Goal: Book appointment/travel/reservation

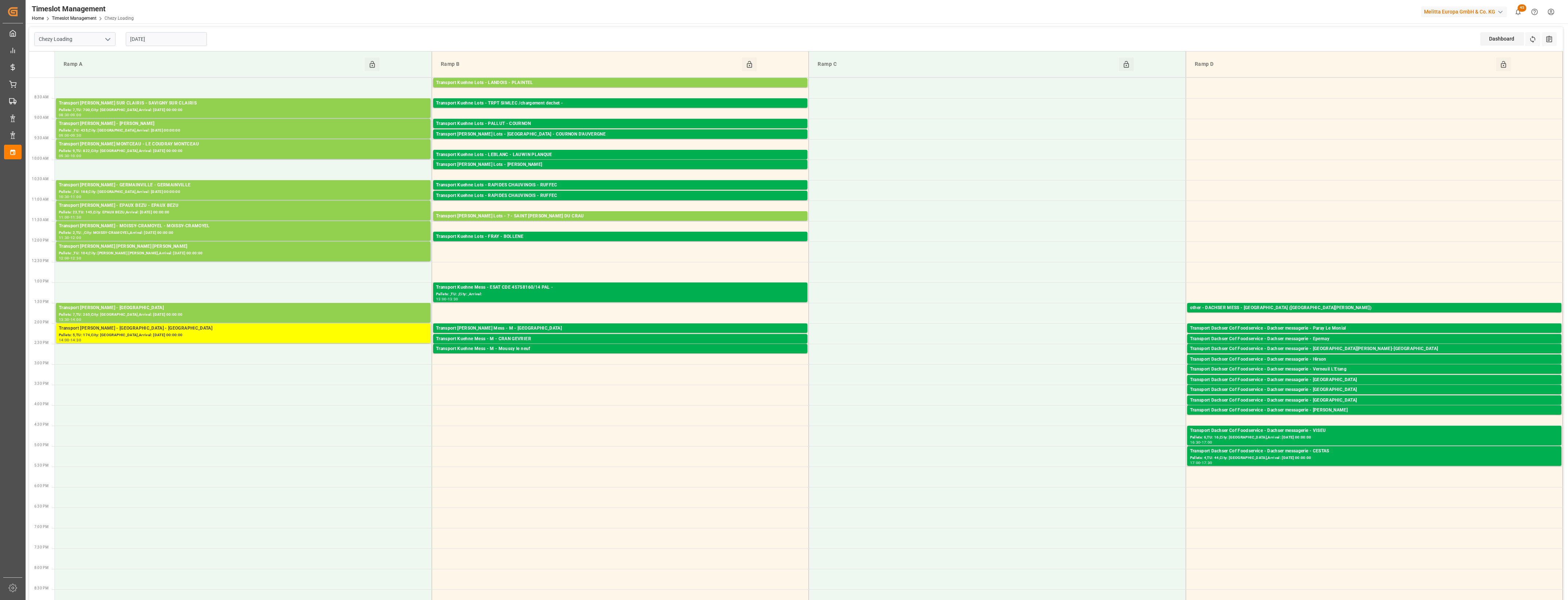
click at [111, 39] on icon "open menu" at bounding box center [108, 40] width 9 height 9
click at [89, 75] on div "Chezy Unloading" at bounding box center [75, 71] width 80 height 16
type input "Chezy Unloading"
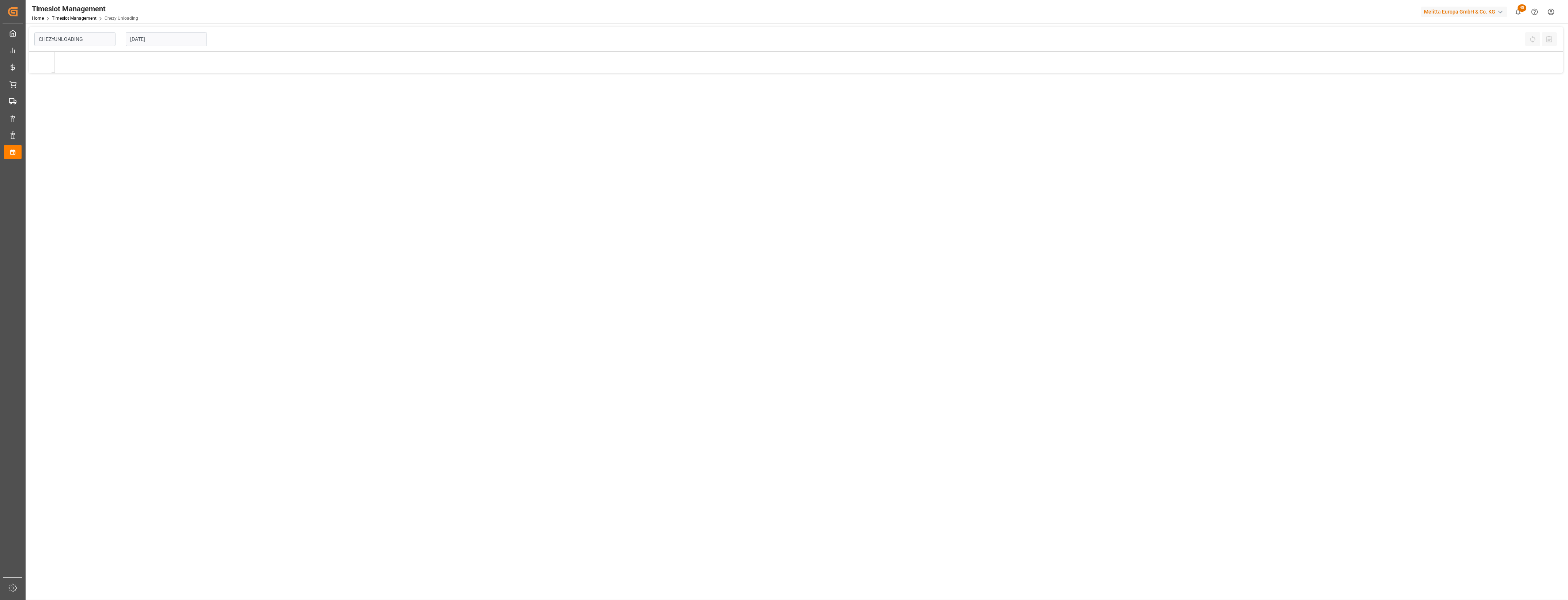
type input "Chezy Unloading"
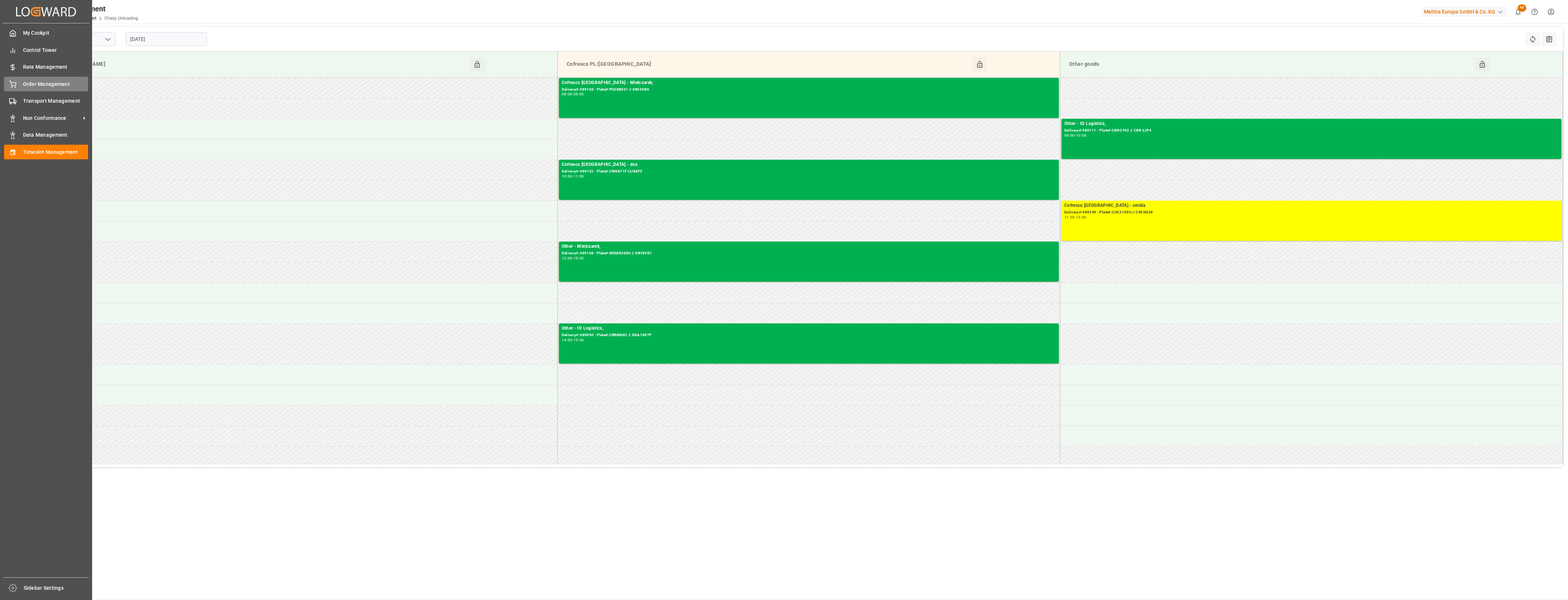
click at [15, 81] on icon at bounding box center [13, 85] width 7 height 7
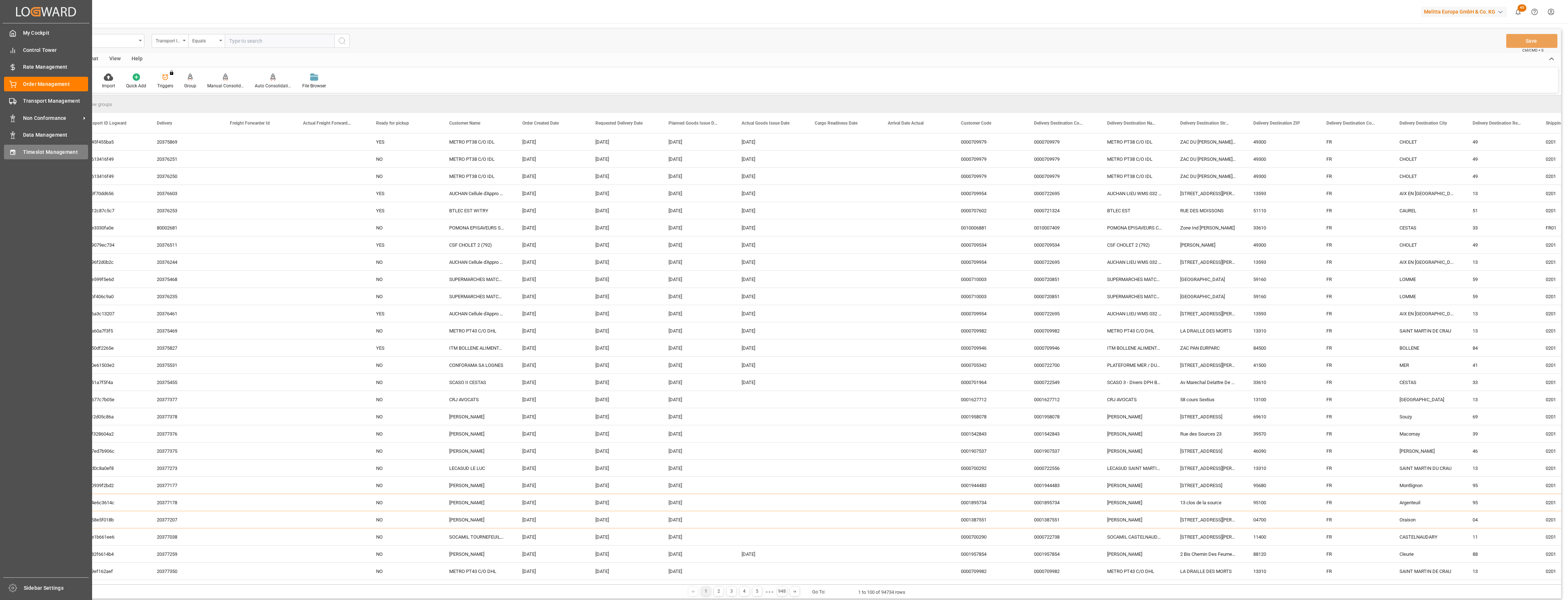
click at [21, 150] on div "Timeslot Management Timeslot Management" at bounding box center [46, 152] width 84 height 14
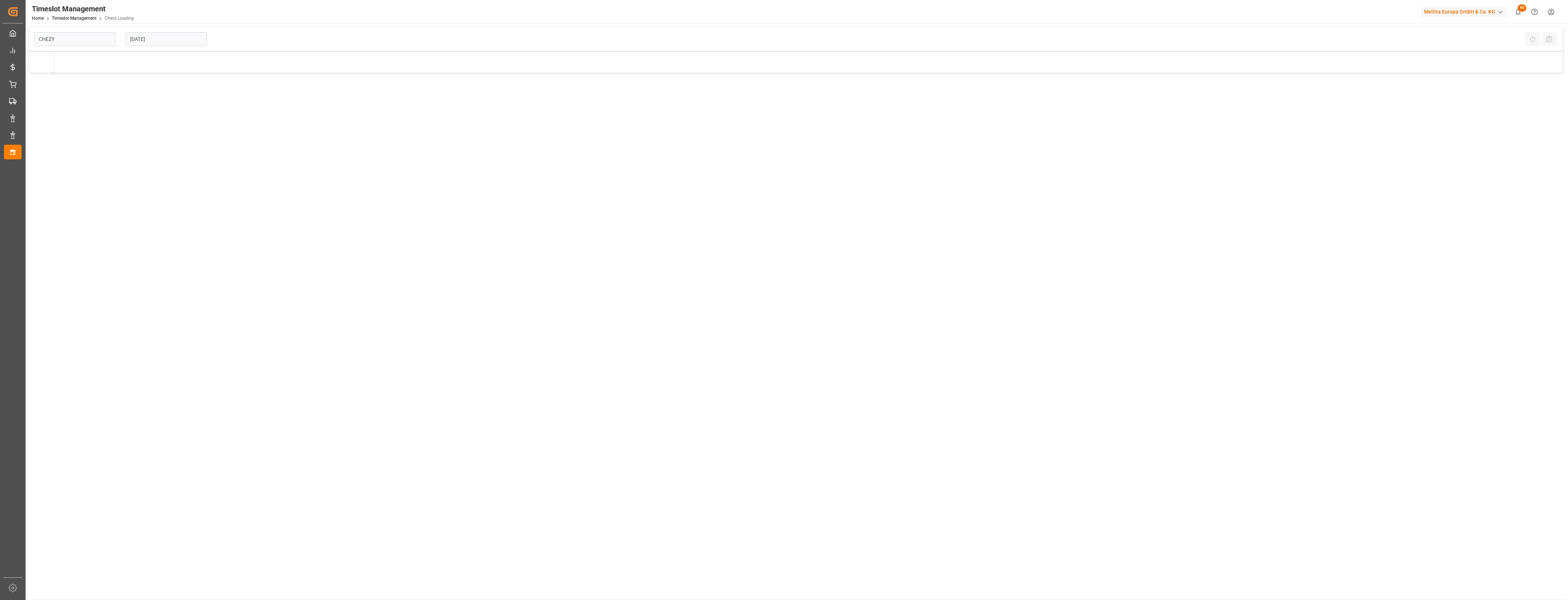
type input "Chezy Loading"
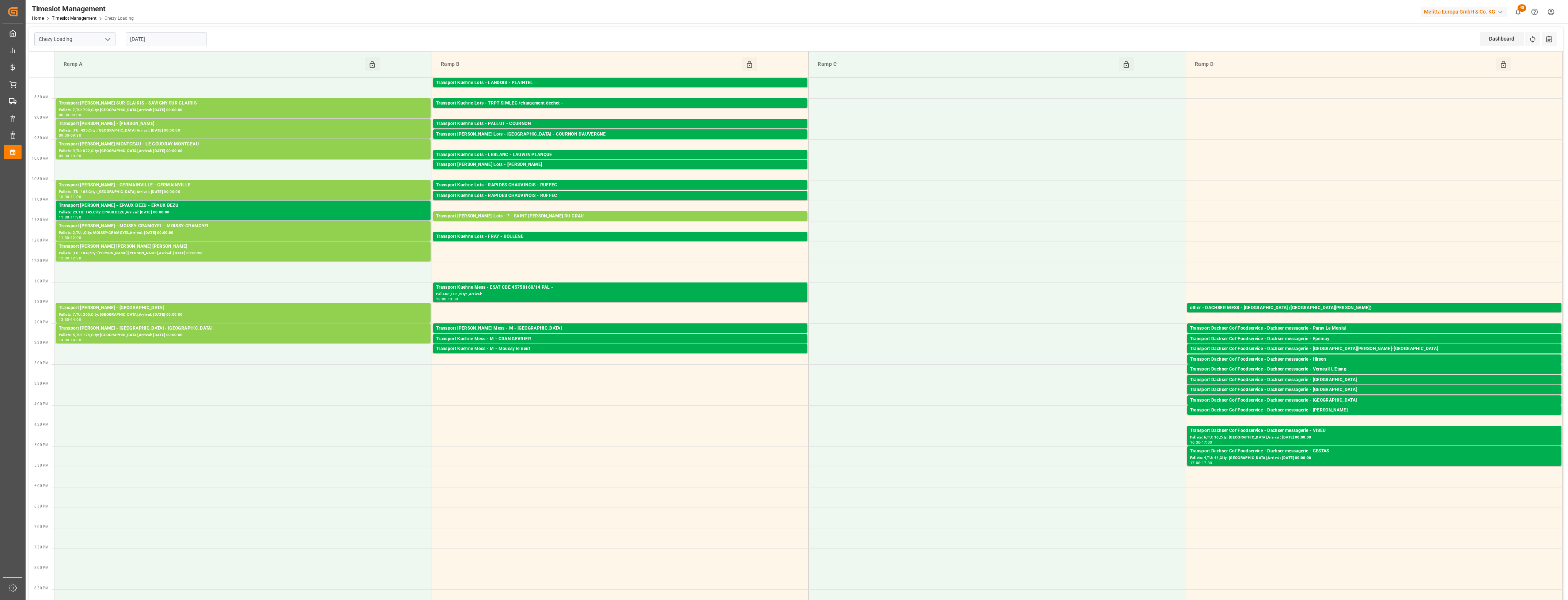
click at [180, 35] on input "[DATE]" at bounding box center [166, 39] width 81 height 14
click at [163, 83] on span "3" at bounding box center [164, 83] width 2 height 5
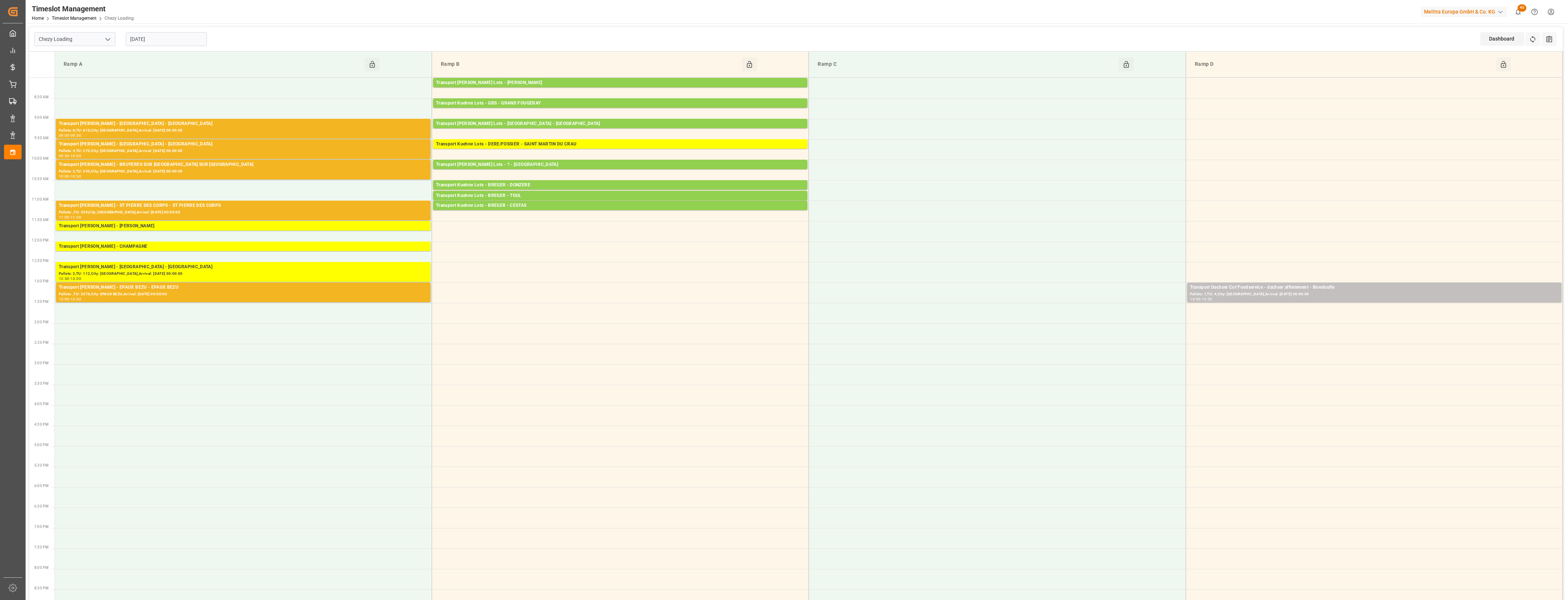
click at [186, 42] on input "[DATE]" at bounding box center [166, 39] width 81 height 14
click at [180, 85] on div "4" at bounding box center [178, 83] width 9 height 9
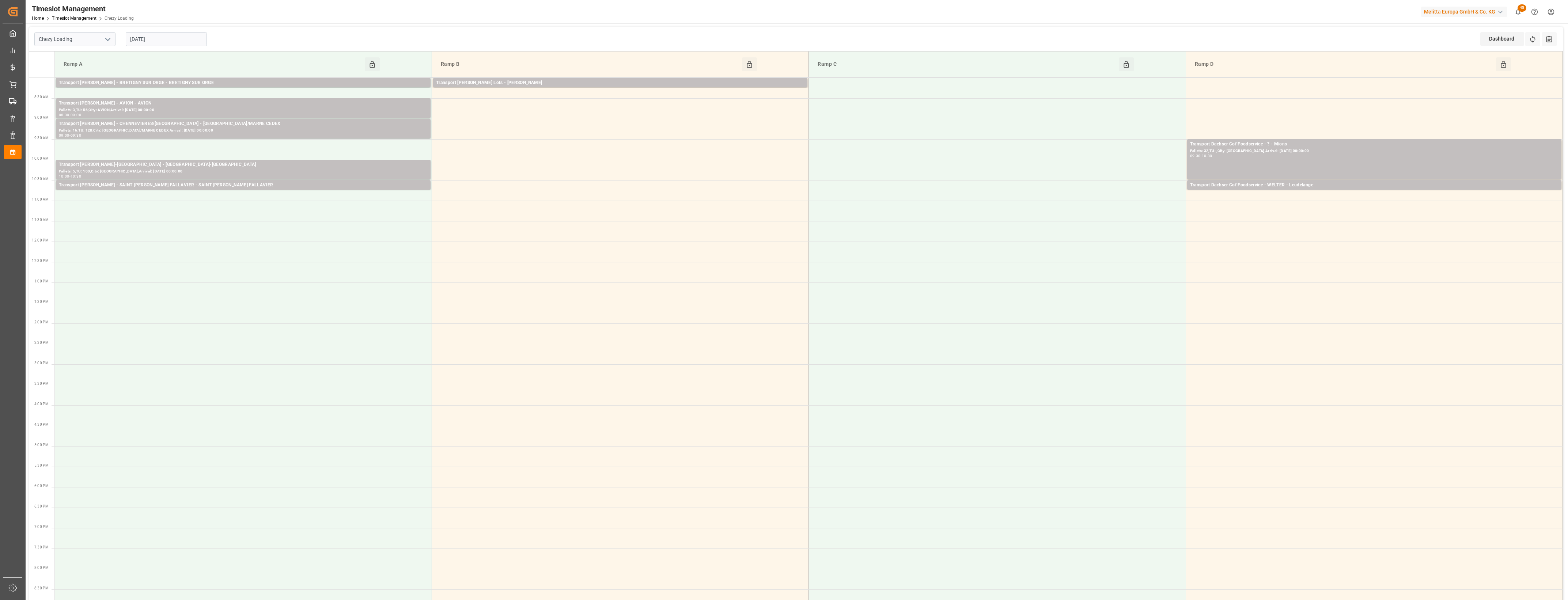
click at [182, 43] on input "[DATE]" at bounding box center [166, 39] width 81 height 14
click at [192, 86] on span "5" at bounding box center [192, 83] width 2 height 5
type input "[DATE]"
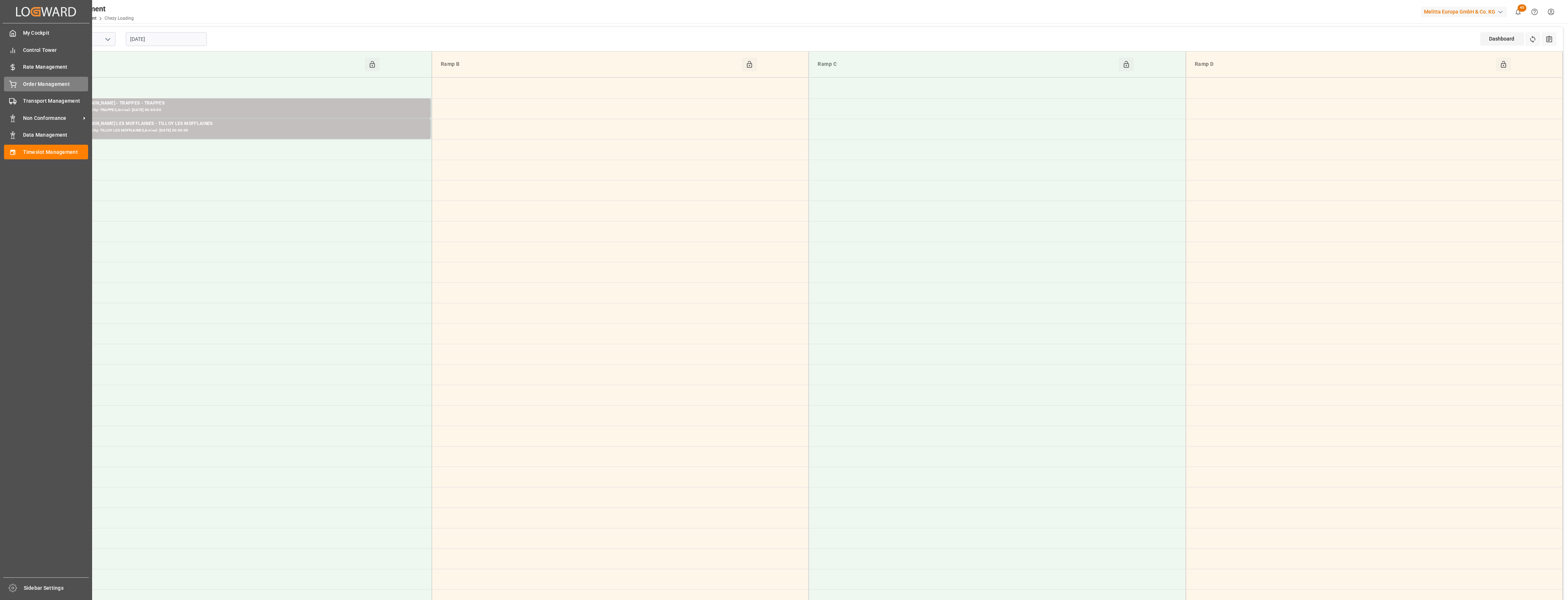
click at [15, 85] on icon at bounding box center [13, 83] width 7 height 5
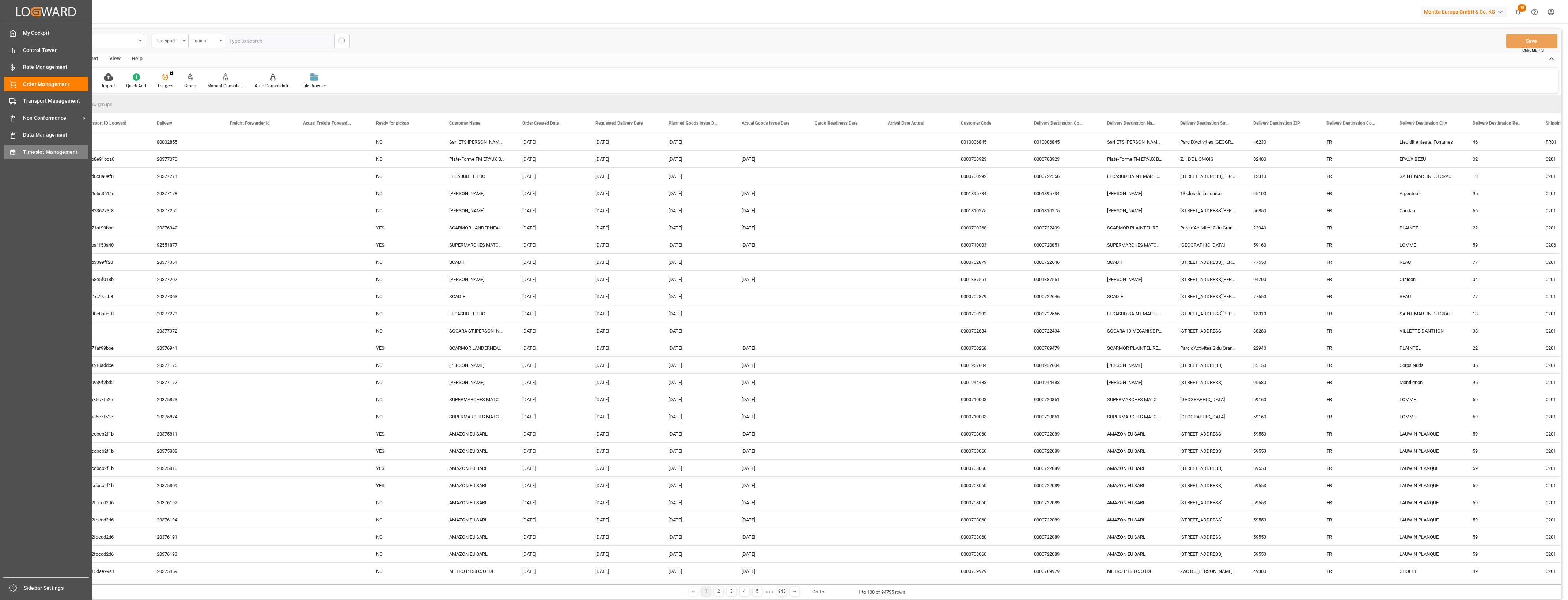
click at [15, 151] on icon at bounding box center [13, 152] width 5 height 5
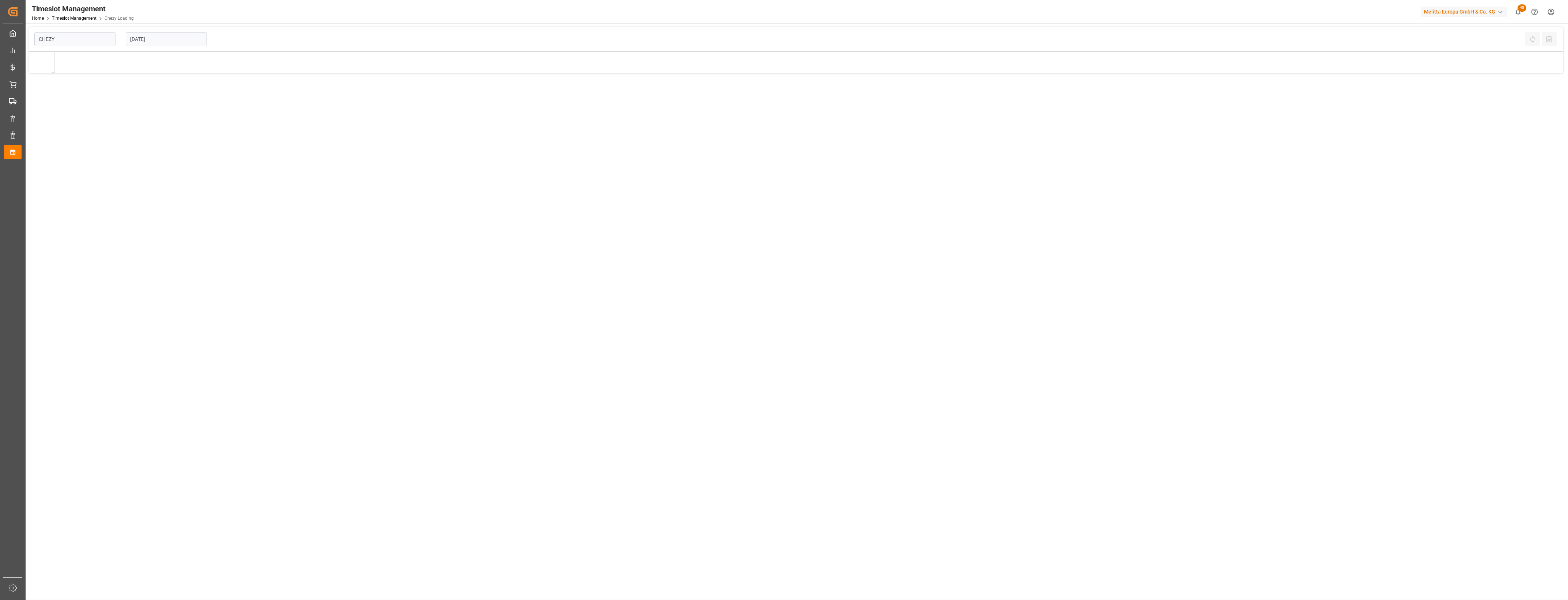
type input "Chezy Loading"
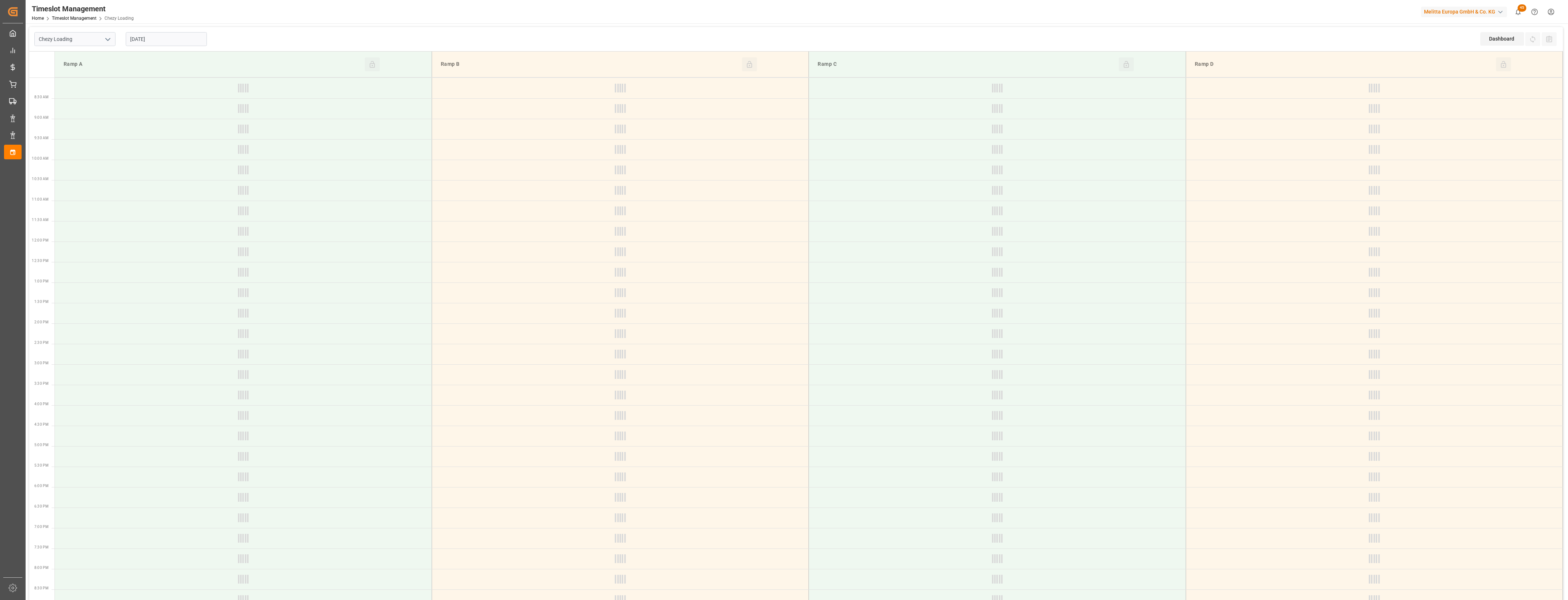
click at [170, 38] on input "[DATE]" at bounding box center [166, 39] width 81 height 14
click at [163, 85] on span "3" at bounding box center [164, 83] width 2 height 5
click at [1402, 290] on td at bounding box center [1374, 293] width 377 height 21
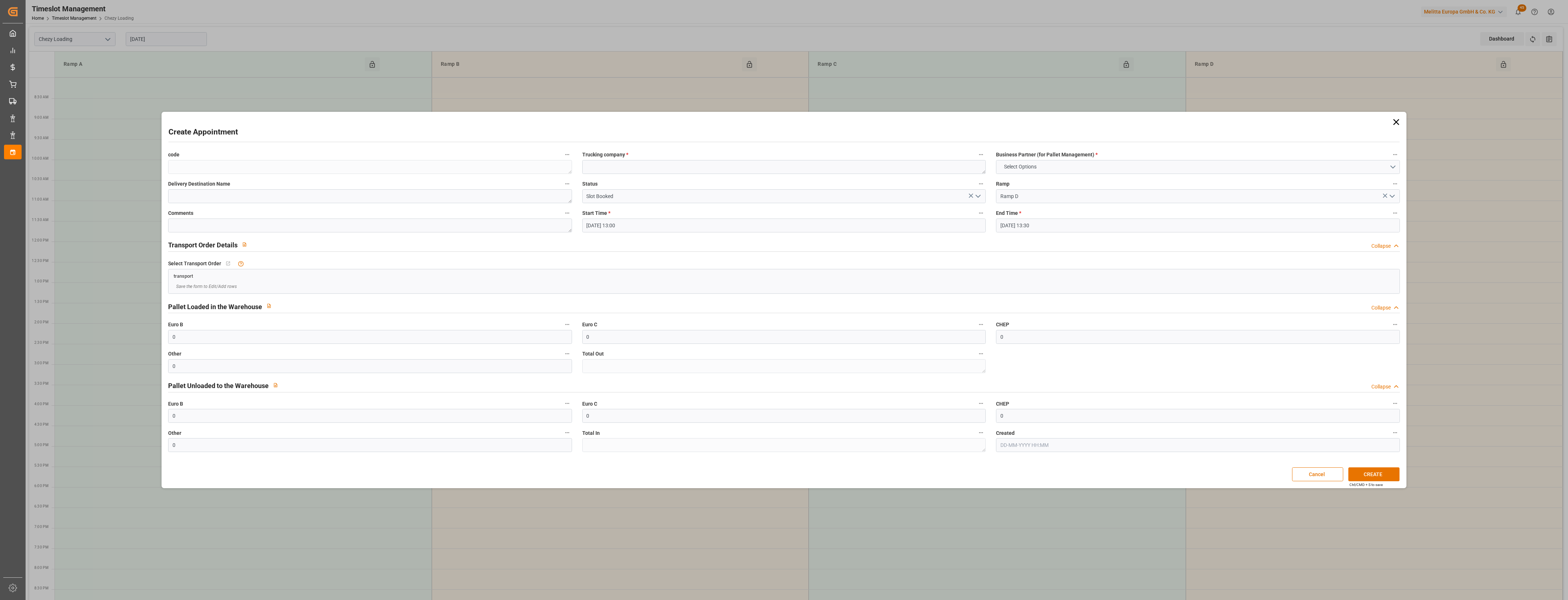
click at [1396, 121] on icon at bounding box center [1396, 122] width 10 height 10
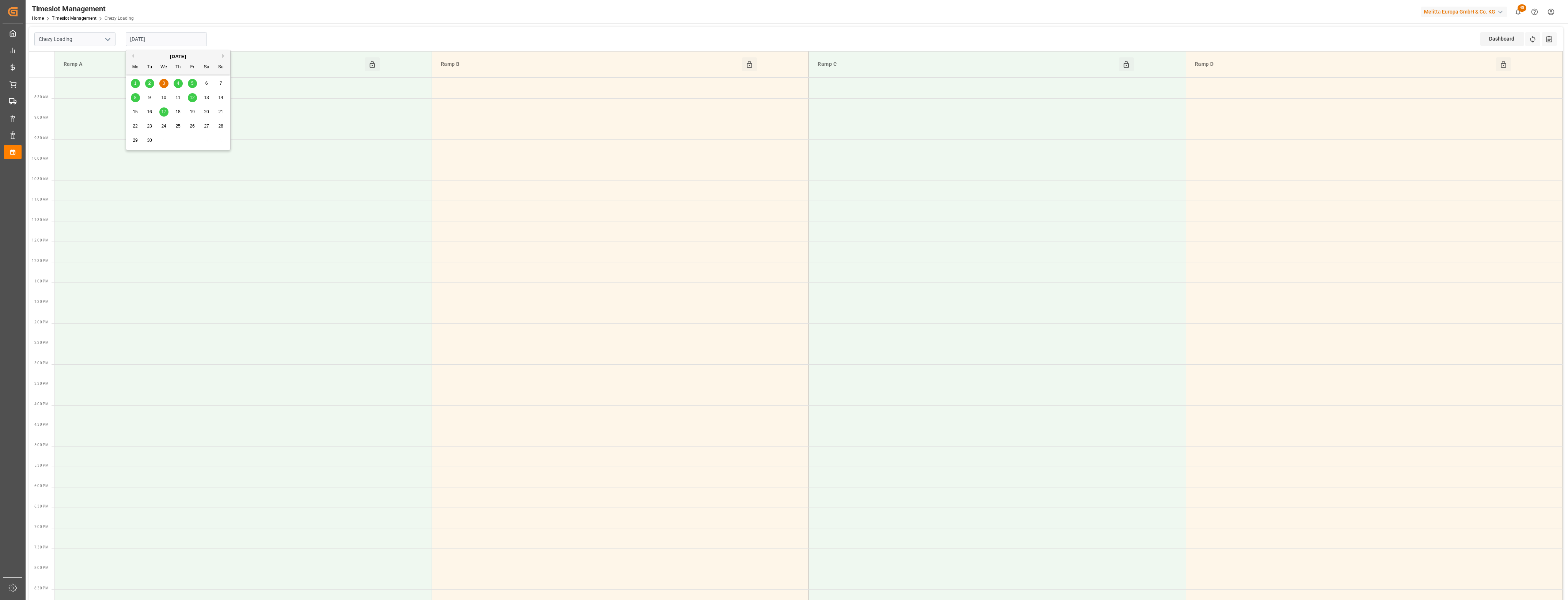
click at [170, 40] on input "[DATE]" at bounding box center [166, 39] width 81 height 14
click at [152, 83] on div "2" at bounding box center [149, 83] width 9 height 9
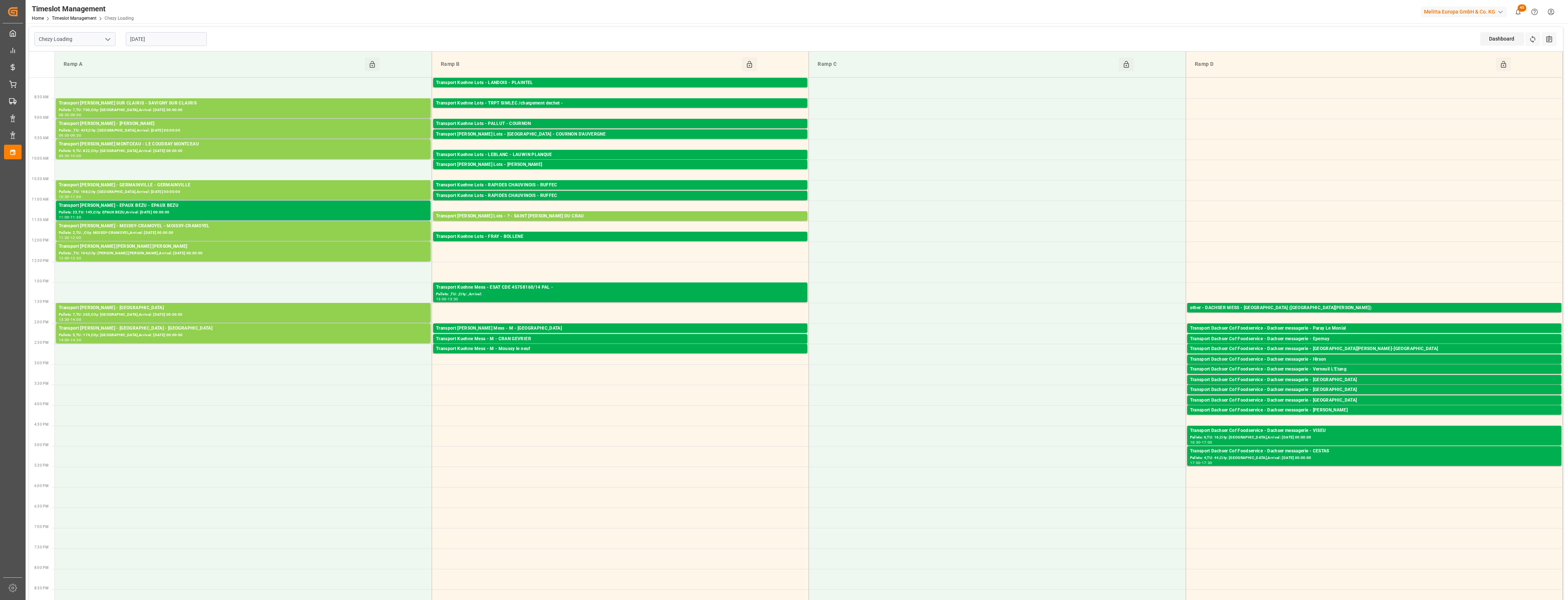
click at [173, 40] on input "[DATE]" at bounding box center [166, 39] width 81 height 14
click at [164, 83] on span "3" at bounding box center [164, 83] width 2 height 5
type input "[DATE]"
